Goal: Information Seeking & Learning: Learn about a topic

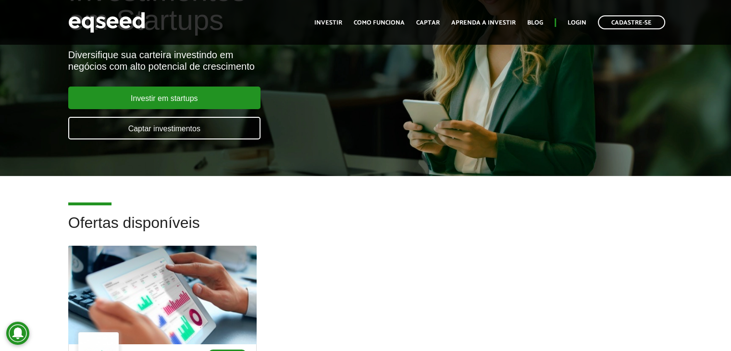
scroll to position [96, 0]
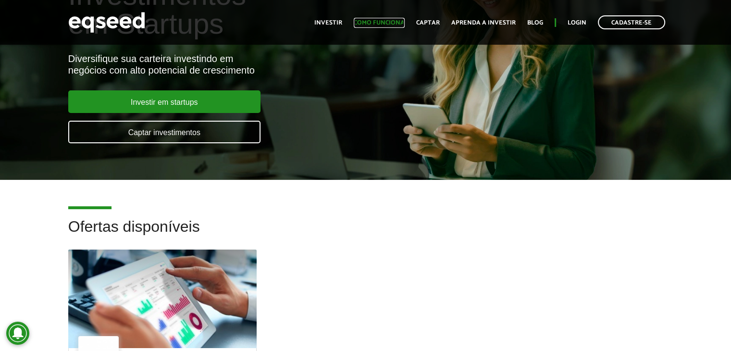
click at [392, 24] on link "Como funciona" at bounding box center [379, 23] width 51 height 6
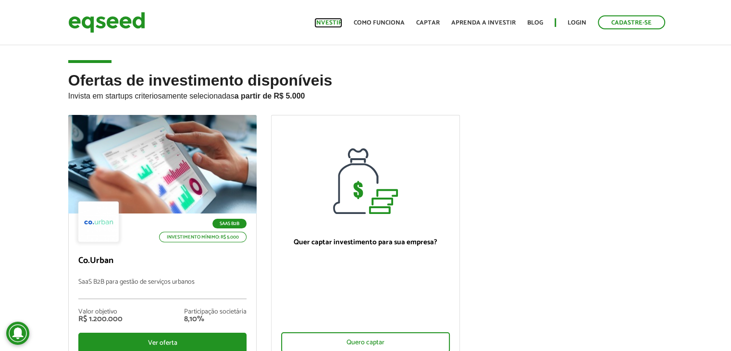
click at [333, 22] on link "Investir" at bounding box center [328, 23] width 28 height 6
click at [330, 22] on link "Investir" at bounding box center [328, 23] width 28 height 6
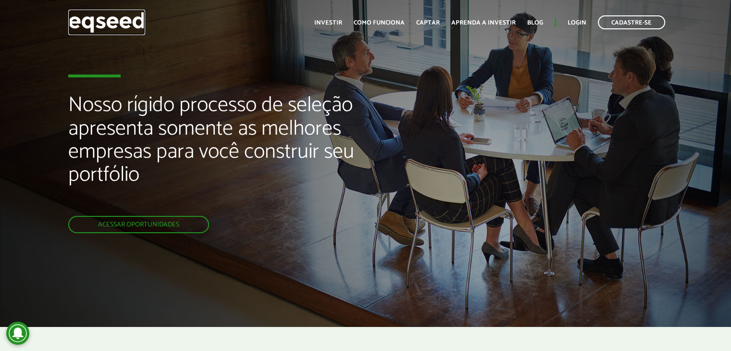
click at [120, 25] on img at bounding box center [106, 22] width 77 height 25
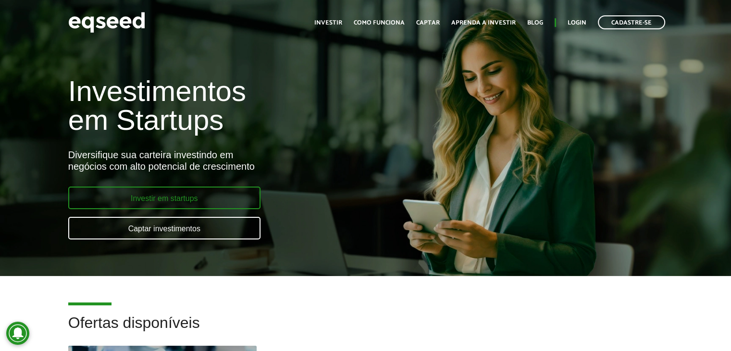
click at [169, 204] on link "Investir em startups" at bounding box center [164, 198] width 192 height 23
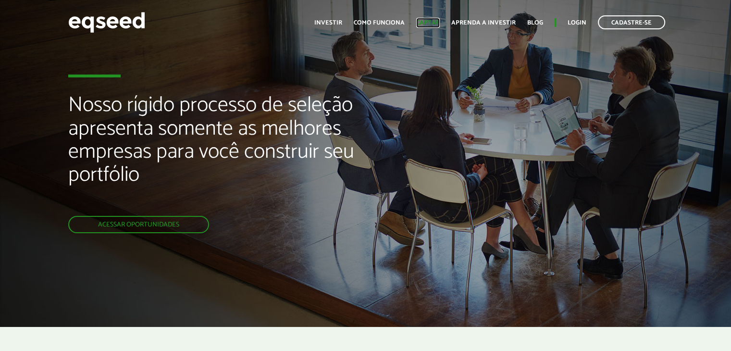
click at [429, 21] on link "Captar" at bounding box center [428, 23] width 24 height 6
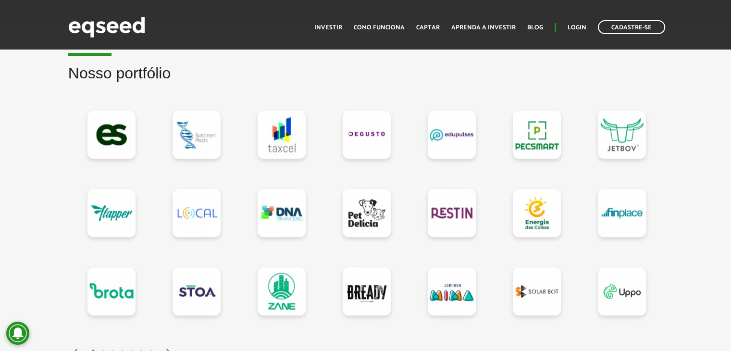
scroll to position [817, 0]
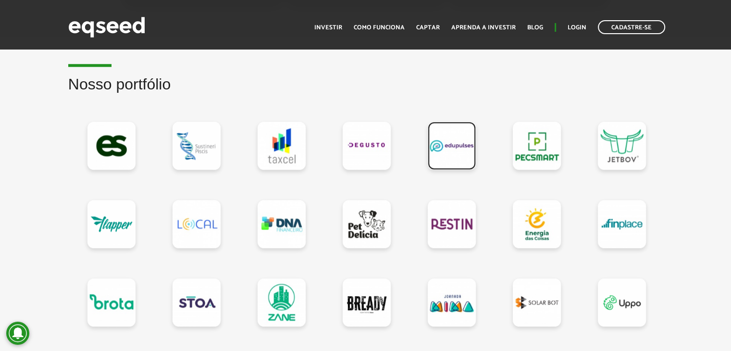
click at [462, 149] on link at bounding box center [452, 146] width 48 height 48
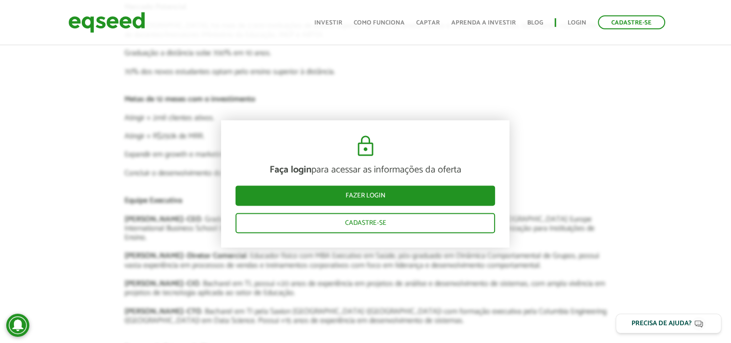
scroll to position [1298, 0]
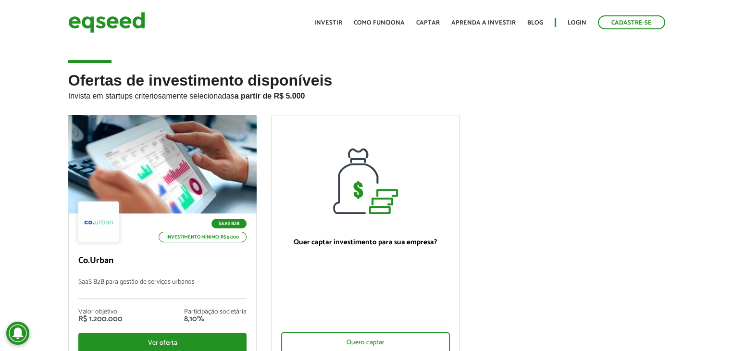
click at [338, 17] on ul "Início Investir Como funciona Captar Aprenda a investir Blog Login Cadastre-se" at bounding box center [490, 22] width 361 height 14
click at [338, 20] on link "Investir" at bounding box center [328, 23] width 28 height 6
click at [114, 19] on img at bounding box center [106, 22] width 77 height 25
